Goal: Navigation & Orientation: Find specific page/section

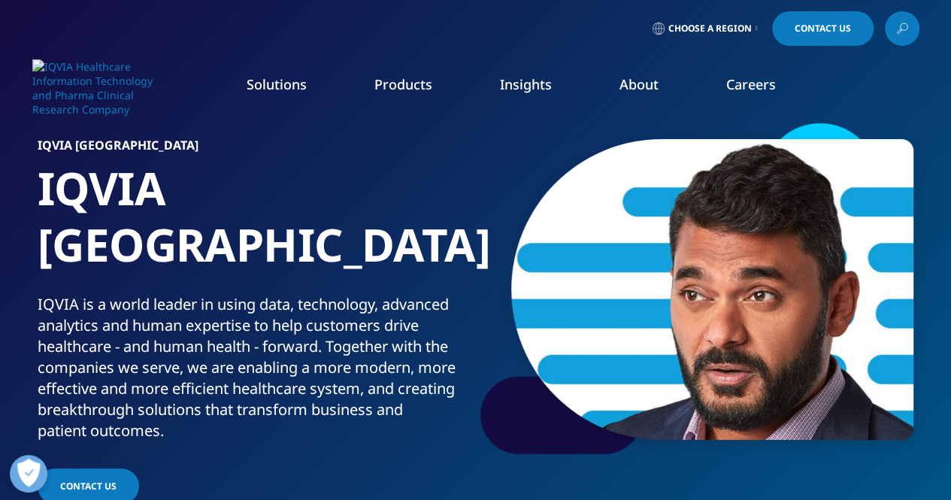
click at [726, 26] on span "Choose a Region" at bounding box center [709, 29] width 83 height 12
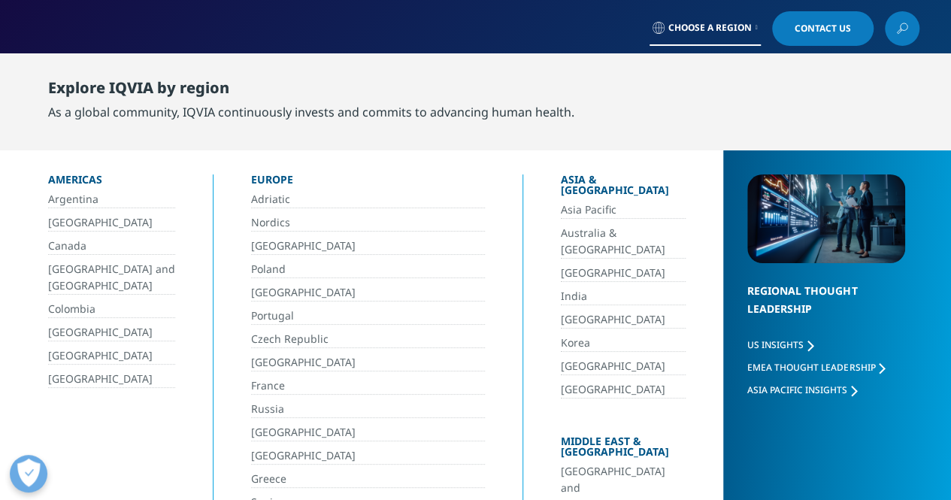
click at [561, 288] on link "India" at bounding box center [624, 296] width 126 height 17
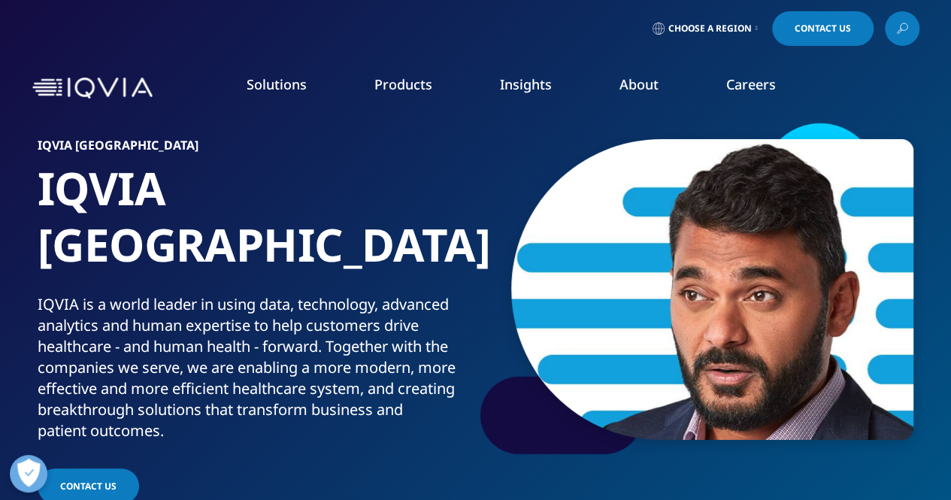
click at [71, 186] on link "Overview" at bounding box center [135, 188] width 211 height 17
